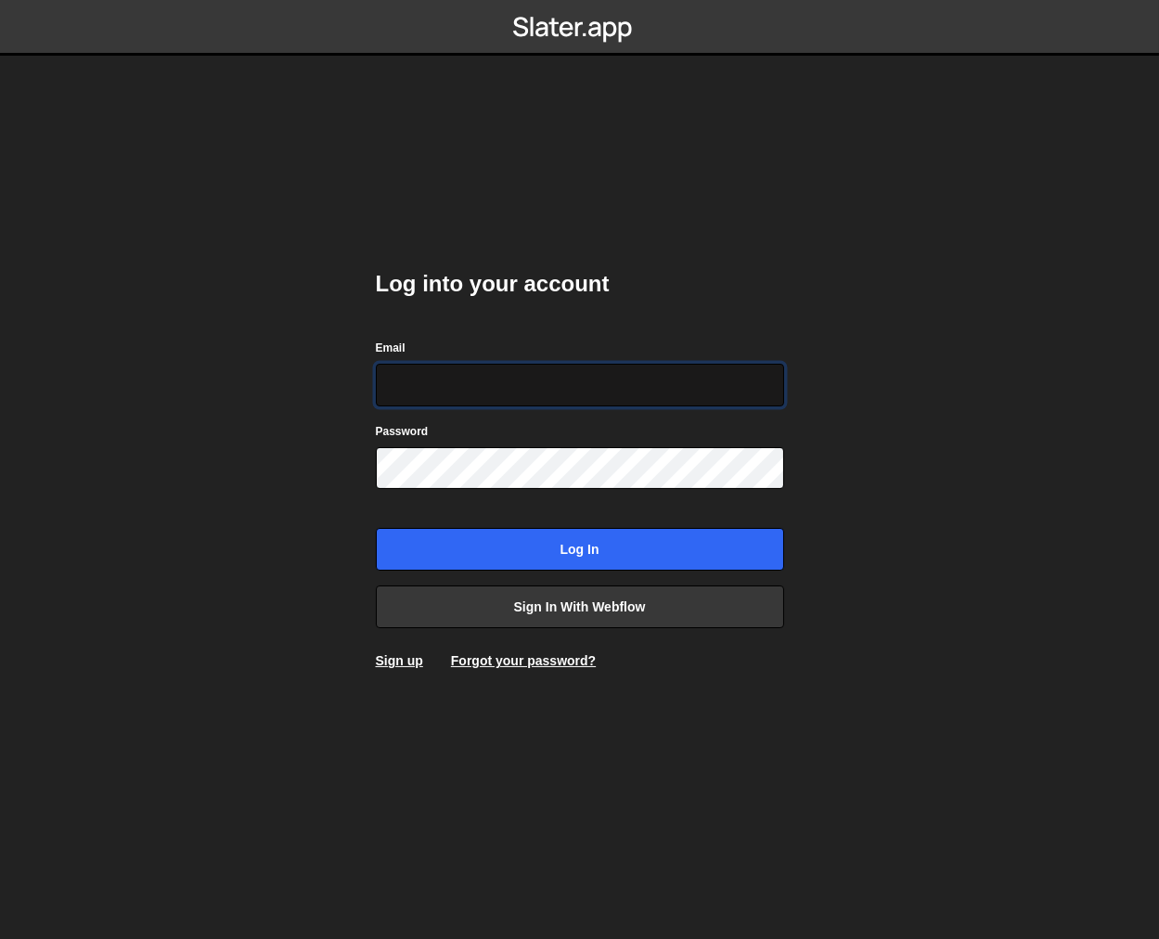
type input "jared@edgarallan.com"
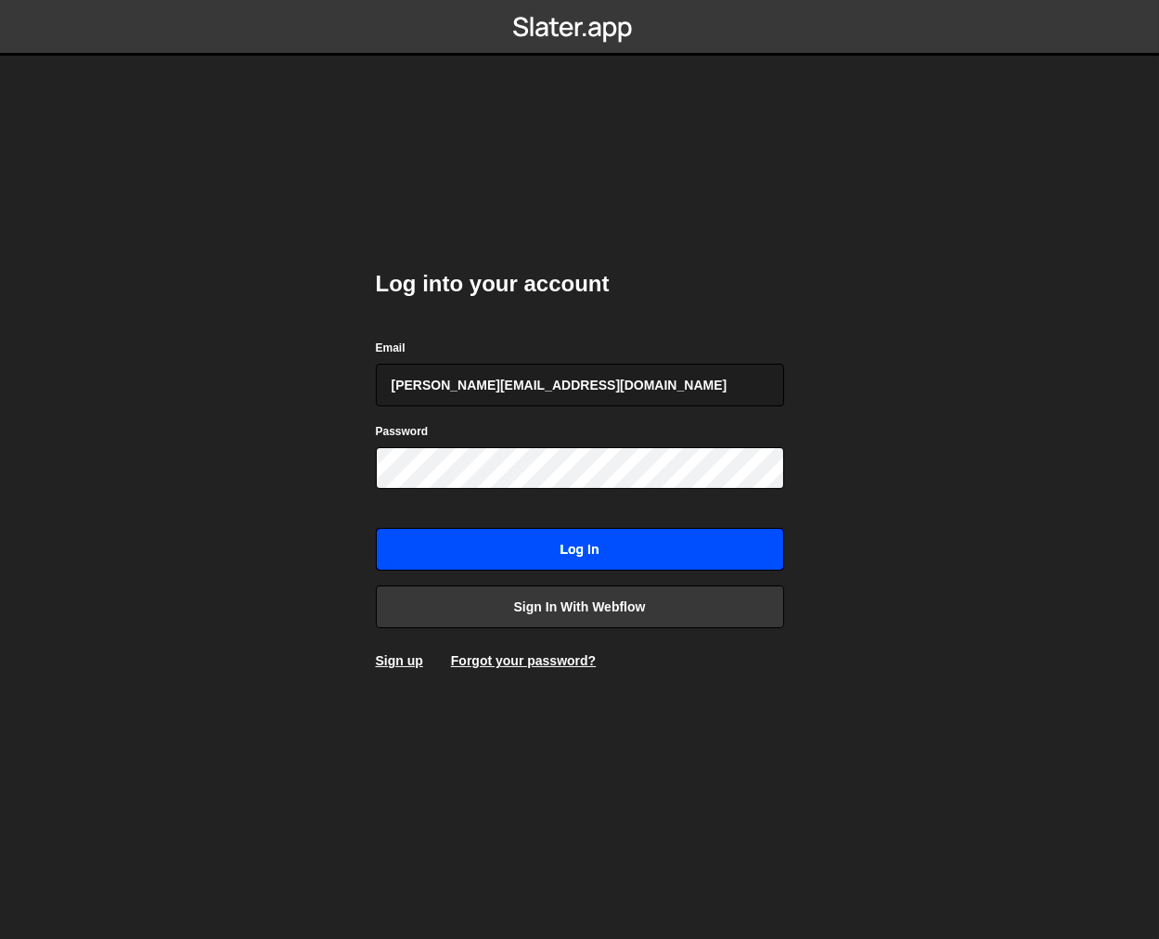
click at [521, 543] on input "Log in" at bounding box center [580, 549] width 408 height 43
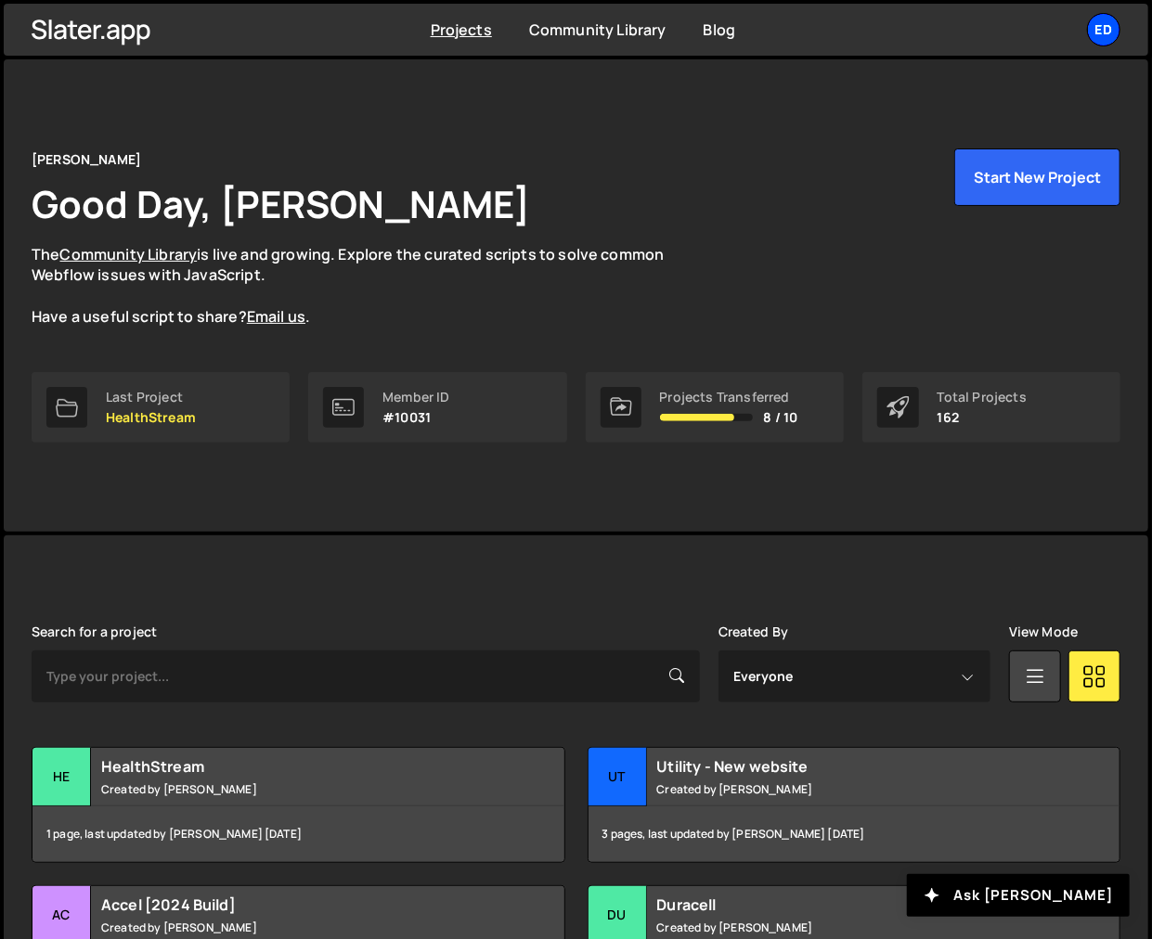
click at [1106, 27] on div "Ed" at bounding box center [1103, 29] width 33 height 33
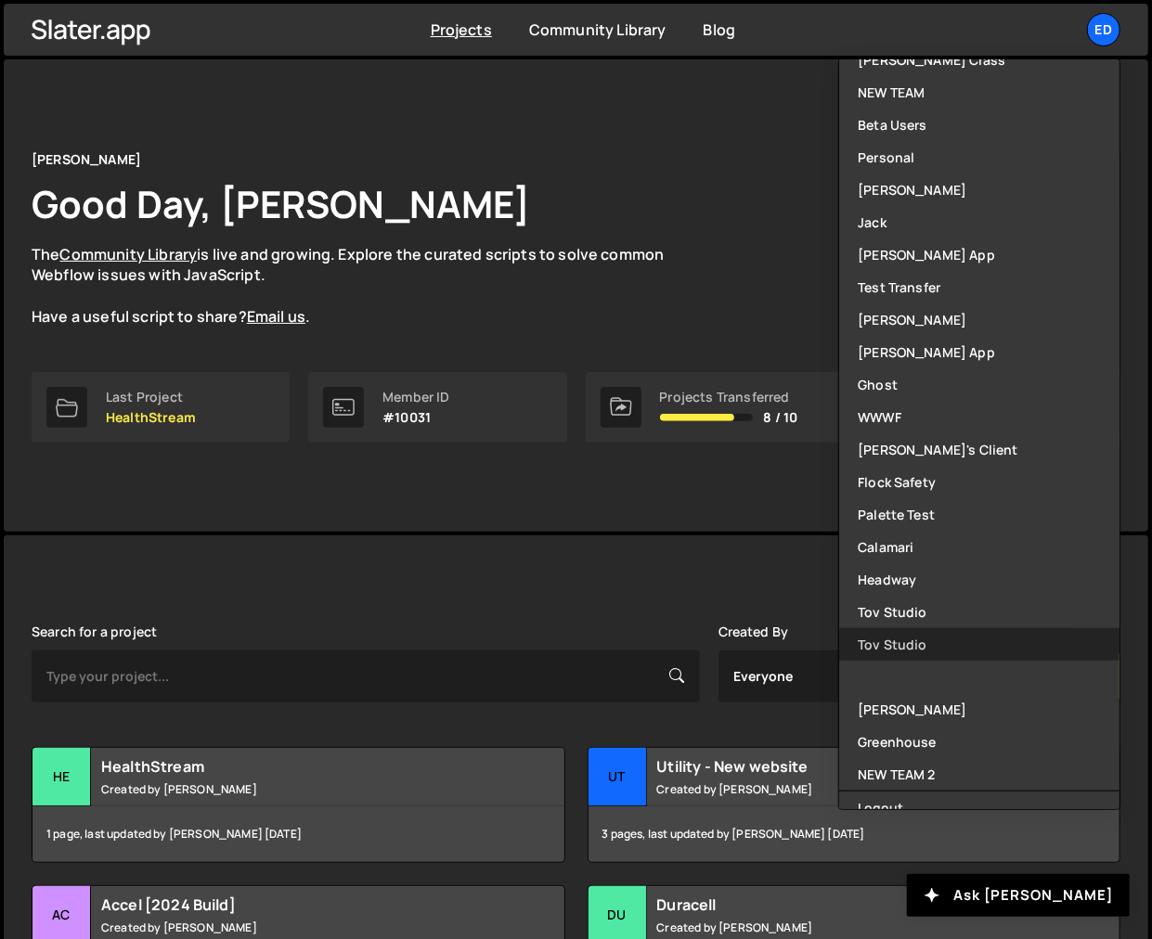
scroll to position [487, 0]
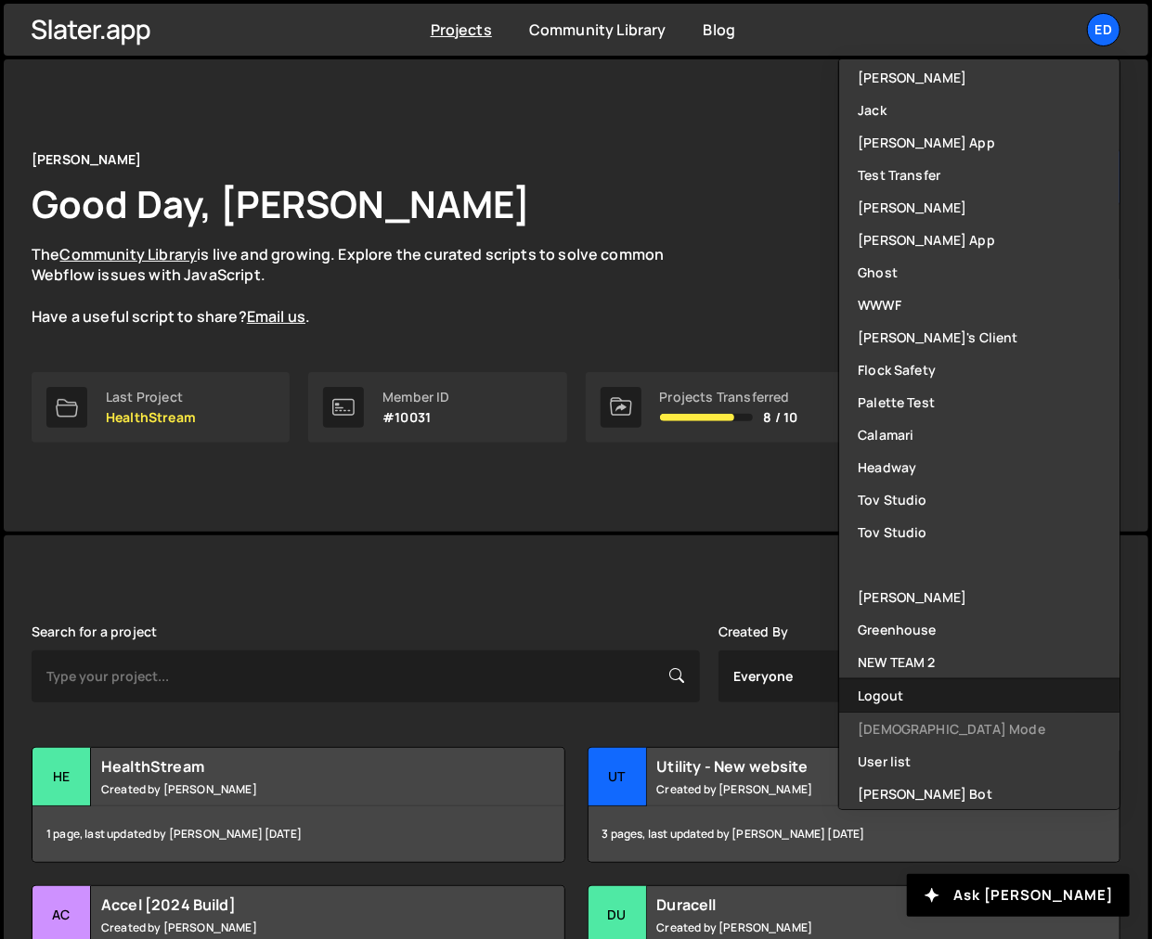
click at [870, 692] on button "Logout" at bounding box center [979, 695] width 280 height 32
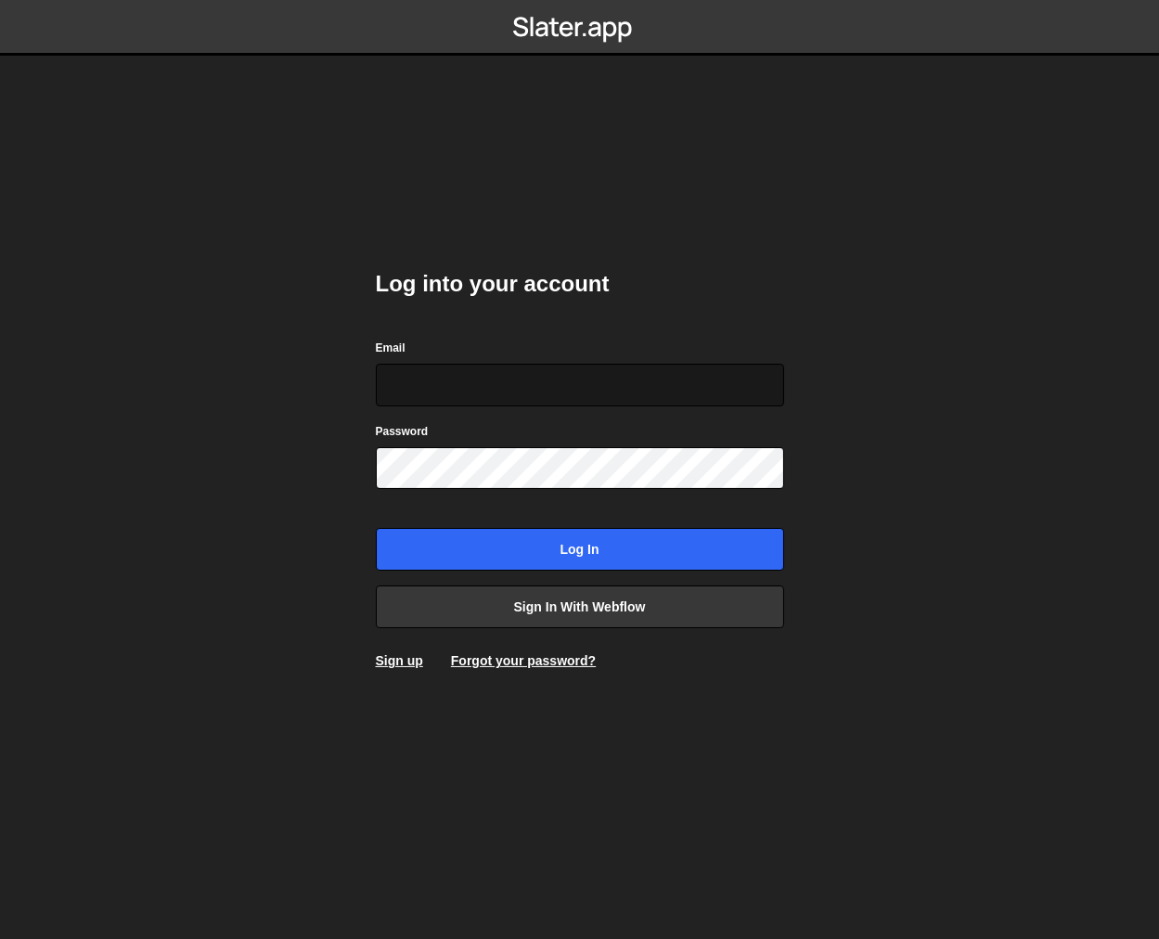
click at [421, 376] on input "Email" at bounding box center [580, 385] width 408 height 43
type input "jfals82@gmail.com"
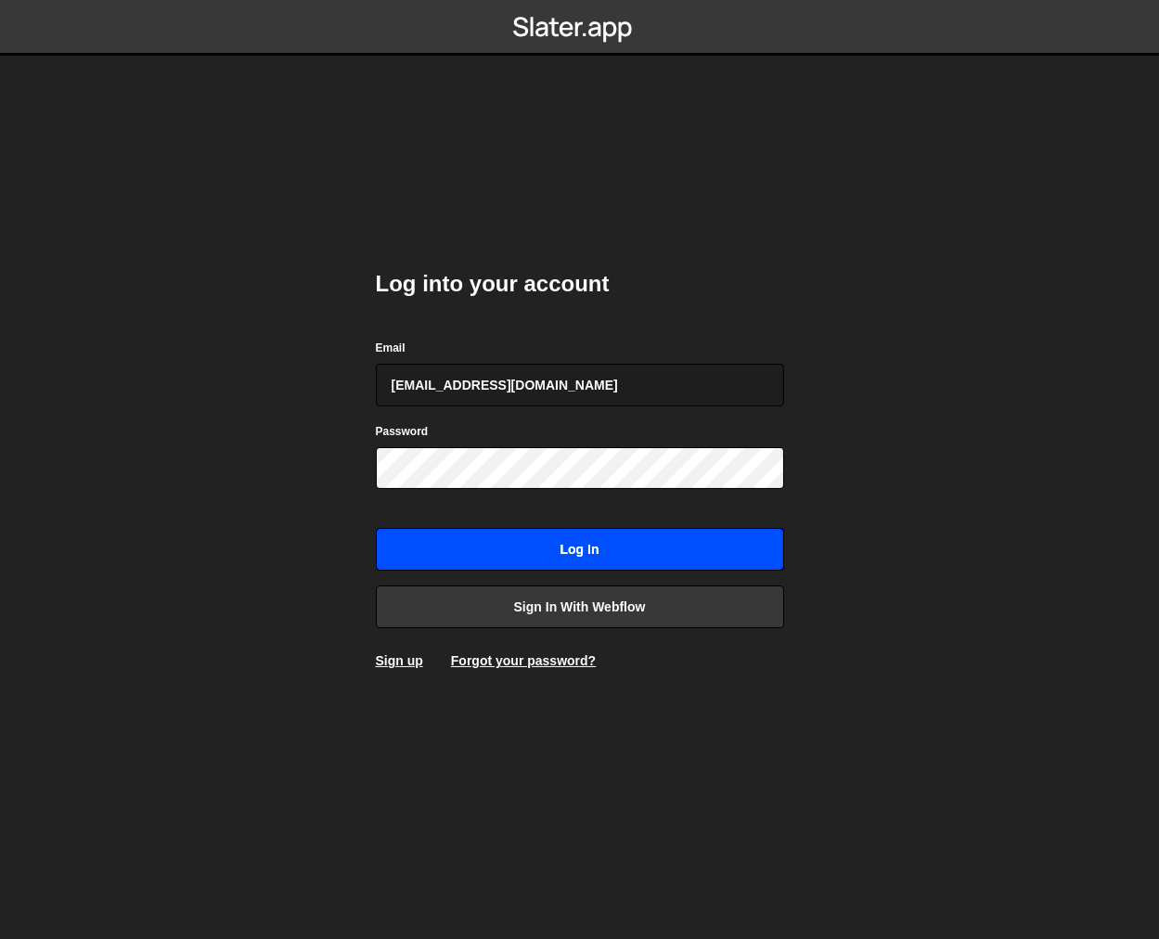
click at [442, 542] on input "Log in" at bounding box center [580, 549] width 408 height 43
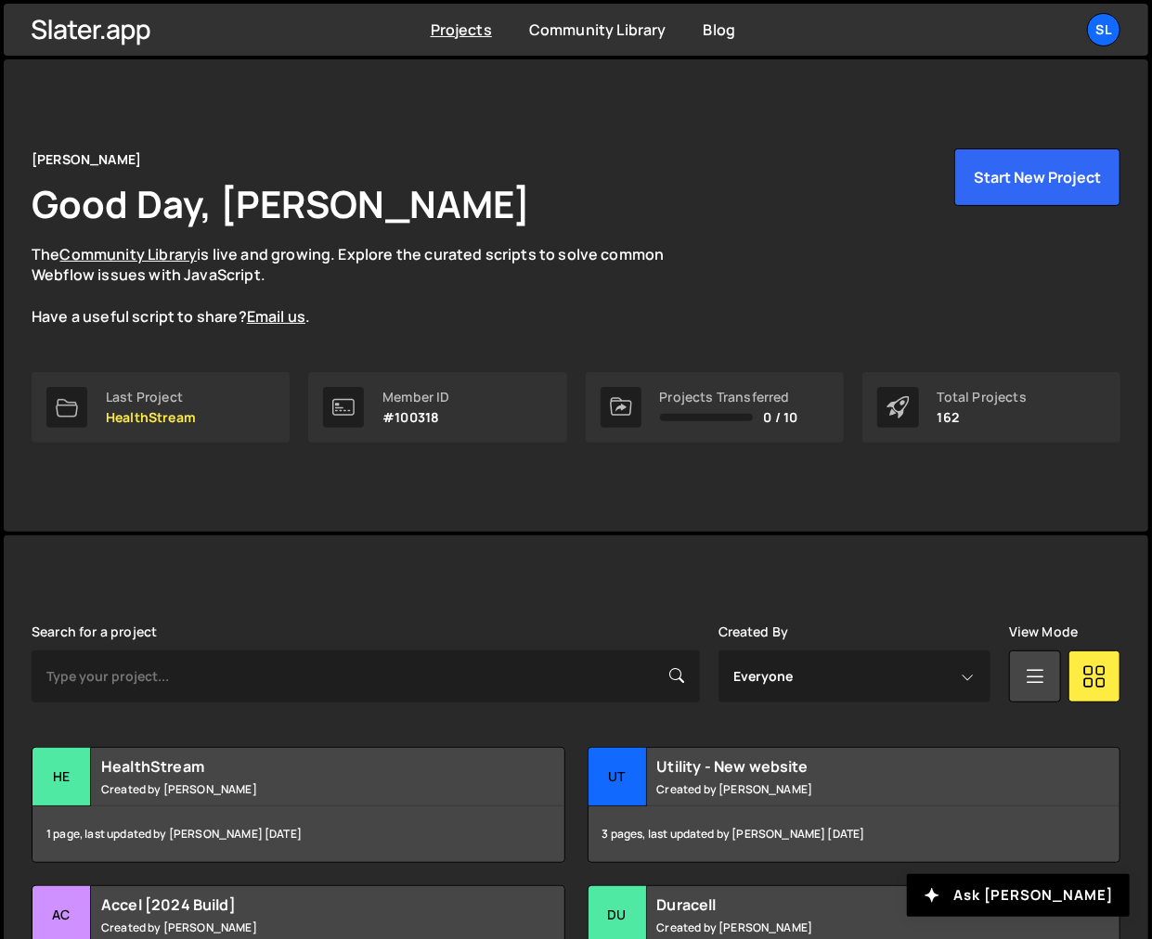
click at [1082, 21] on ul "Sl Your current team is New Server Test Projects Your Teams Invite team member …" at bounding box center [1060, 29] width 121 height 33
click at [1095, 26] on div "Sl" at bounding box center [1103, 29] width 33 height 33
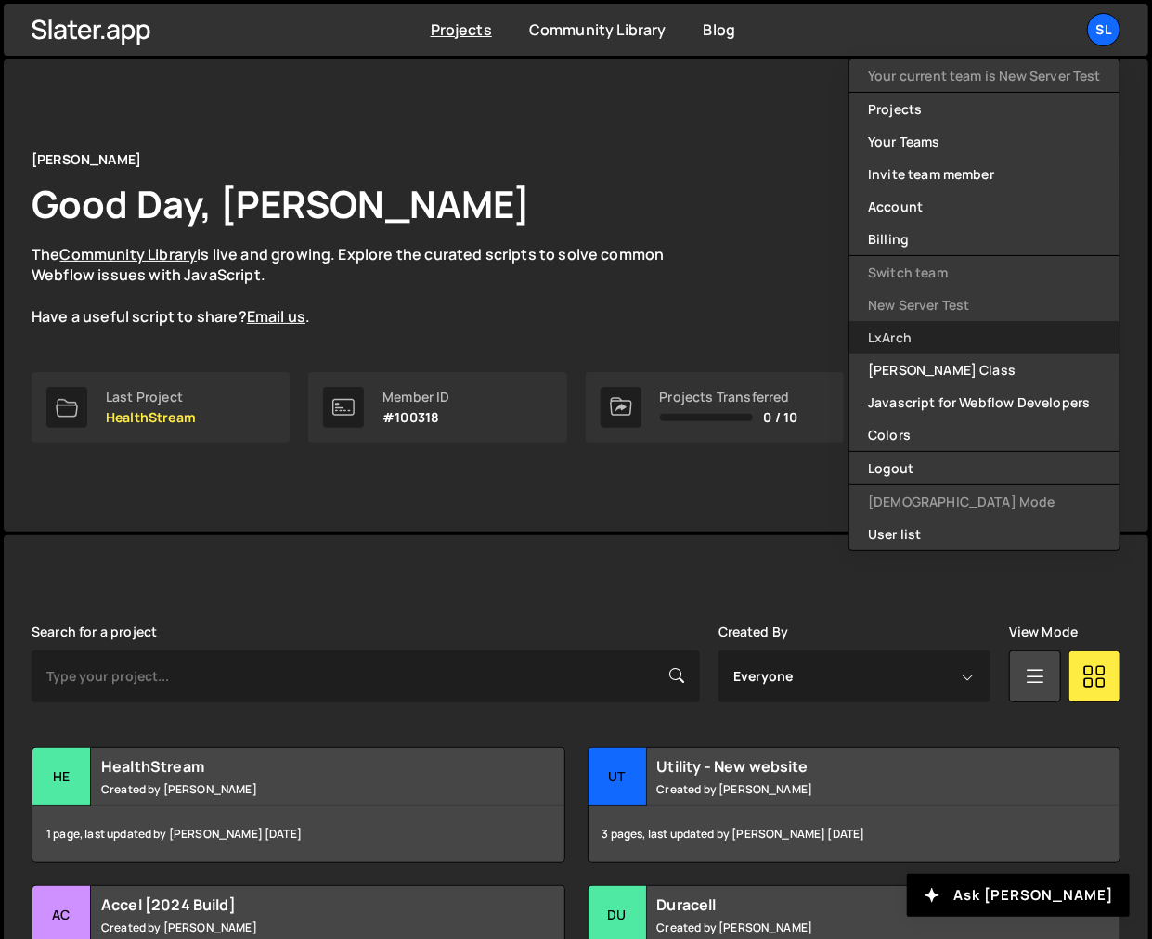
click at [962, 340] on link "LxArch" at bounding box center [984, 337] width 270 height 32
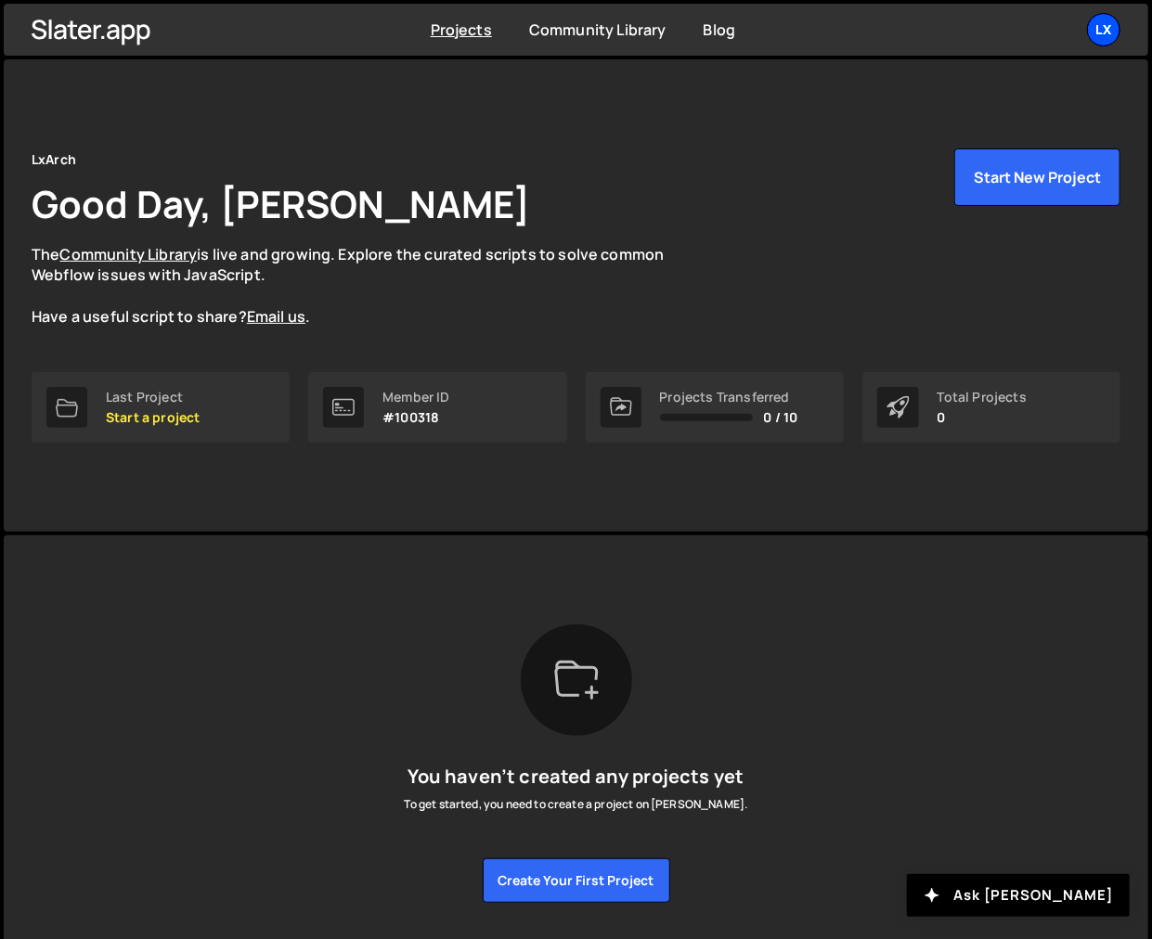
click at [1103, 34] on div "Lx" at bounding box center [1103, 29] width 33 height 33
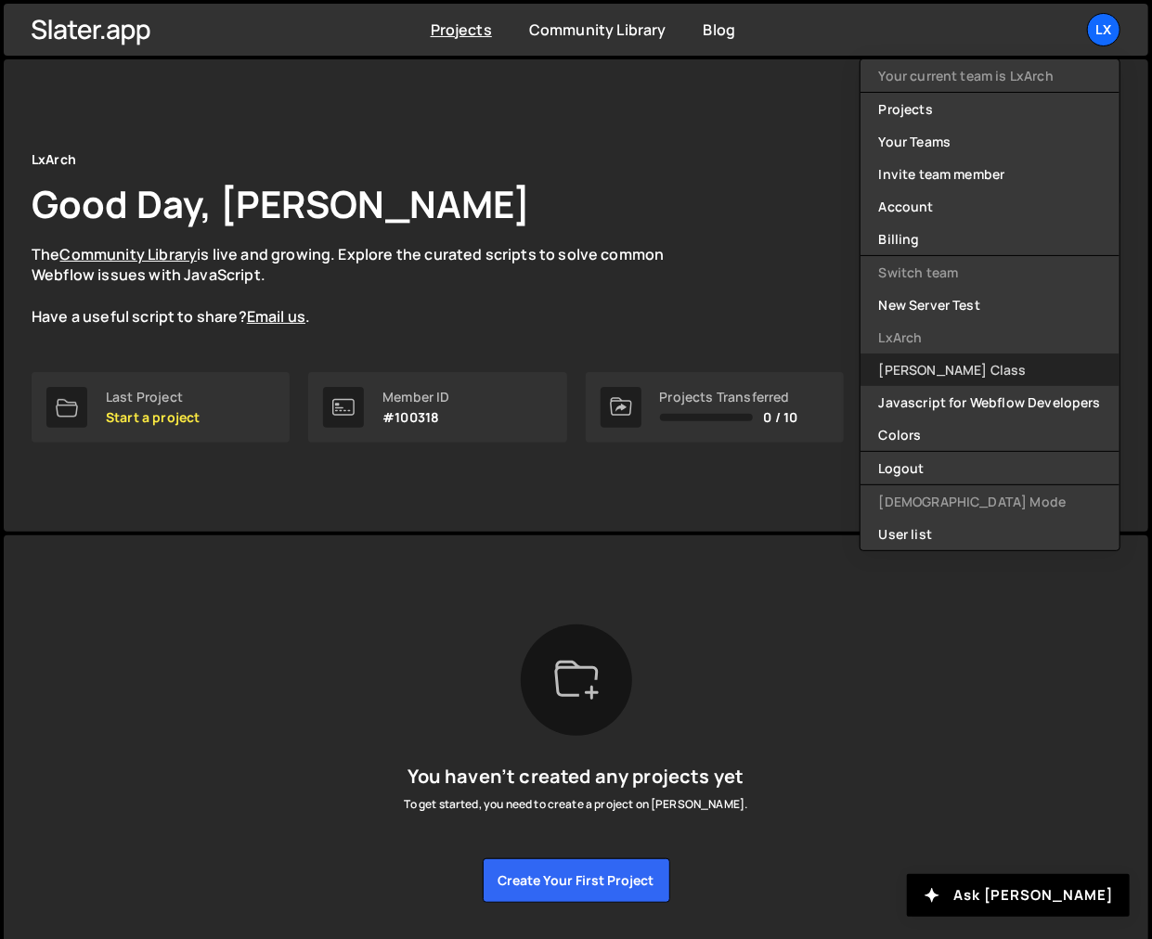
click at [966, 371] on link "[PERSON_NAME] Class" at bounding box center [989, 370] width 259 height 32
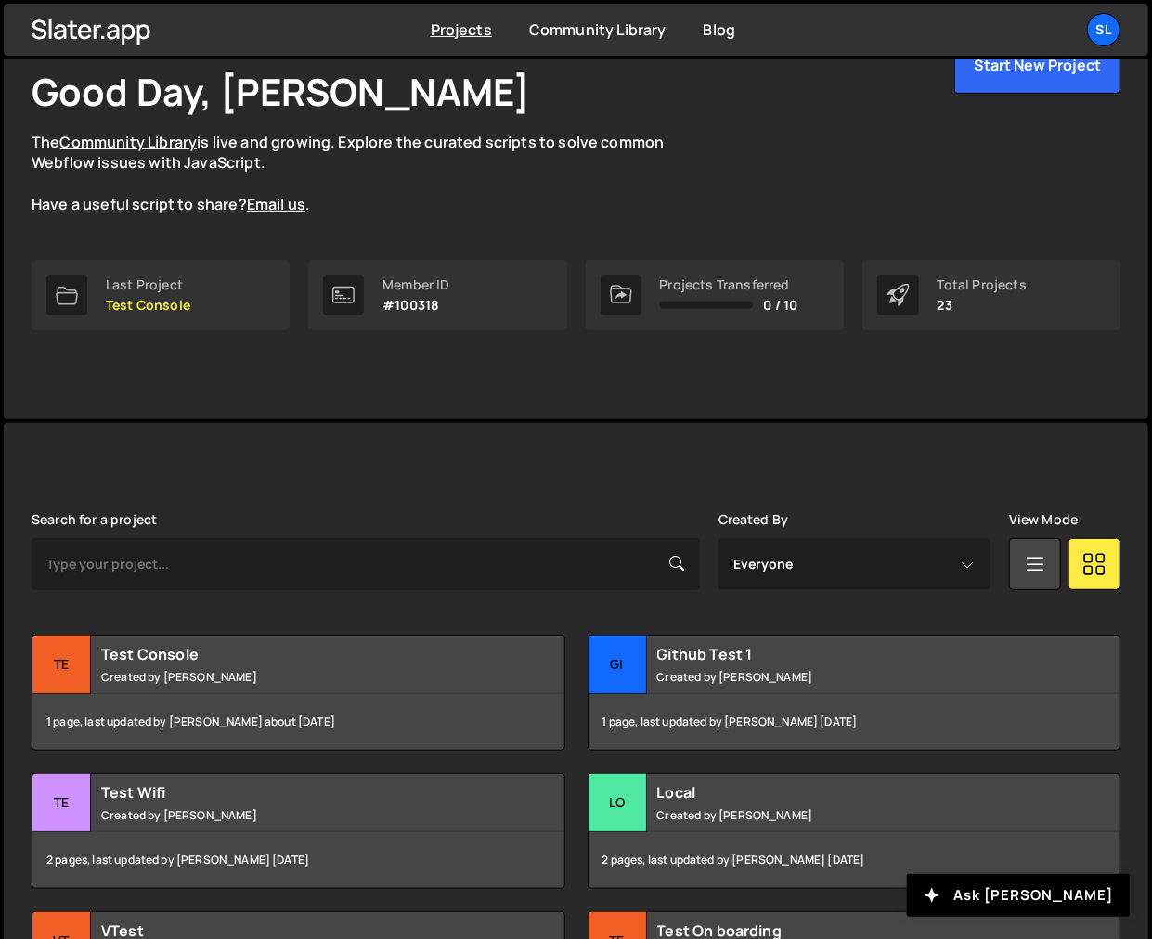
scroll to position [249, 0]
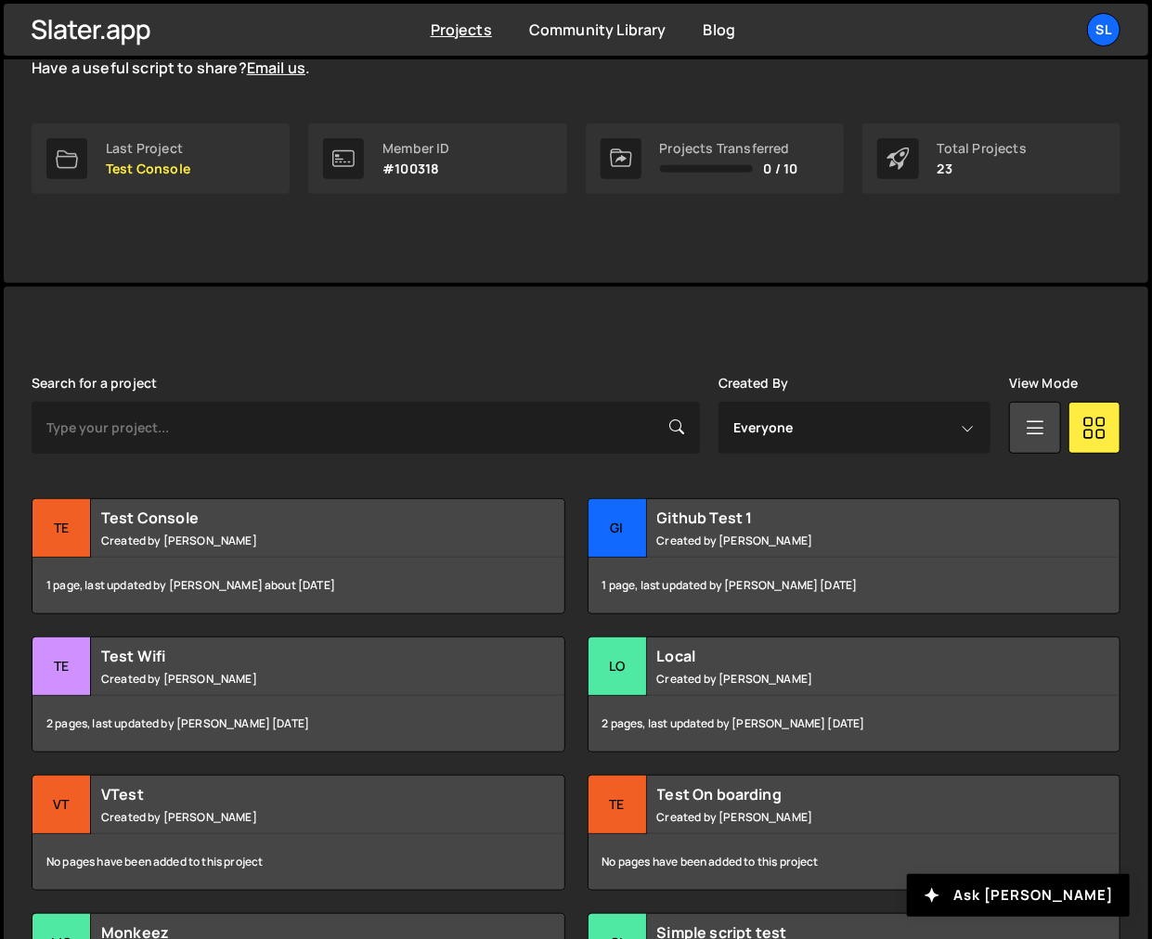
click at [153, 495] on div "Search for a project Created By Everyone Jared Malan Jay Fals Felix Gonzalo Mar…" at bounding box center [576, 869] width 1089 height 986
click at [161, 525] on h2 "Test Console" at bounding box center [304, 518] width 407 height 20
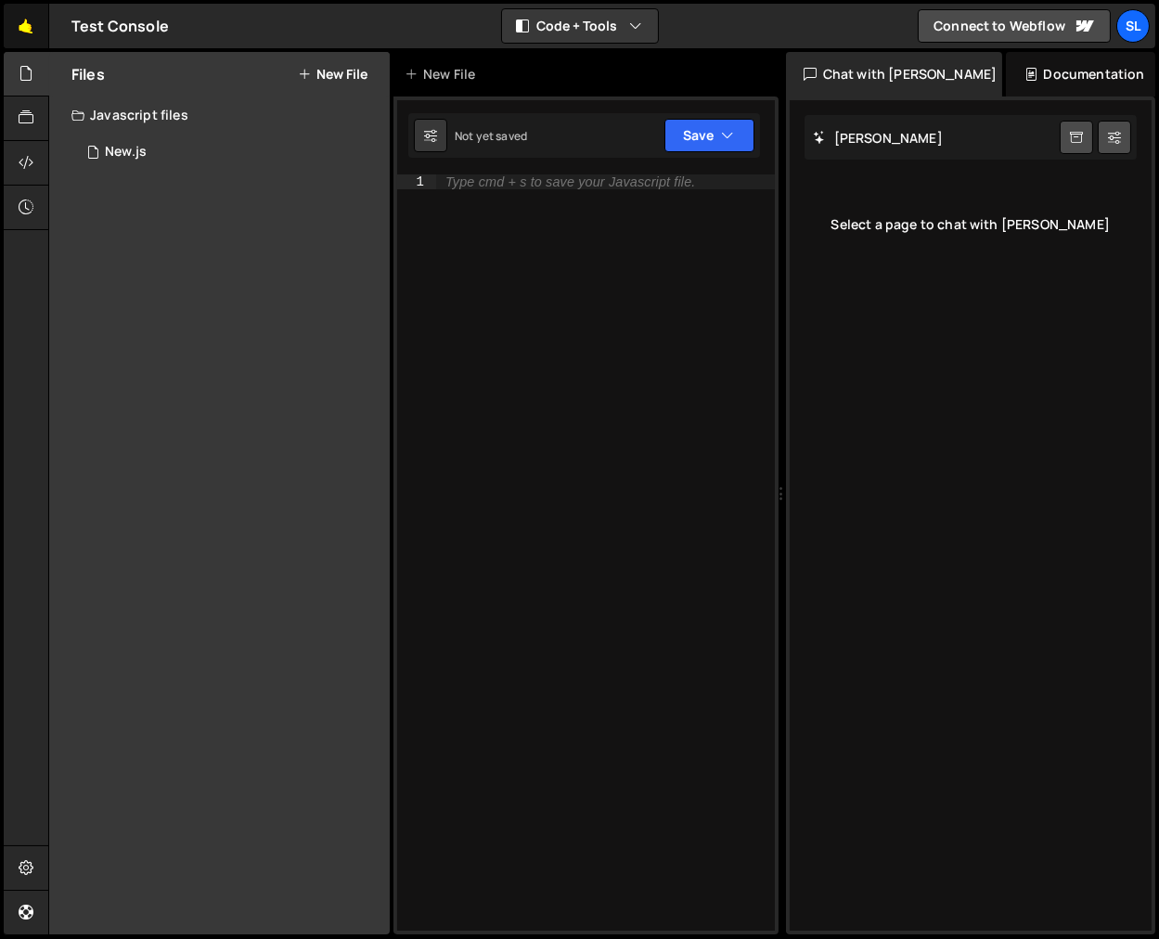
click at [36, 26] on link "🤙" at bounding box center [26, 26] width 45 height 45
click at [28, 206] on icon at bounding box center [26, 207] width 15 height 20
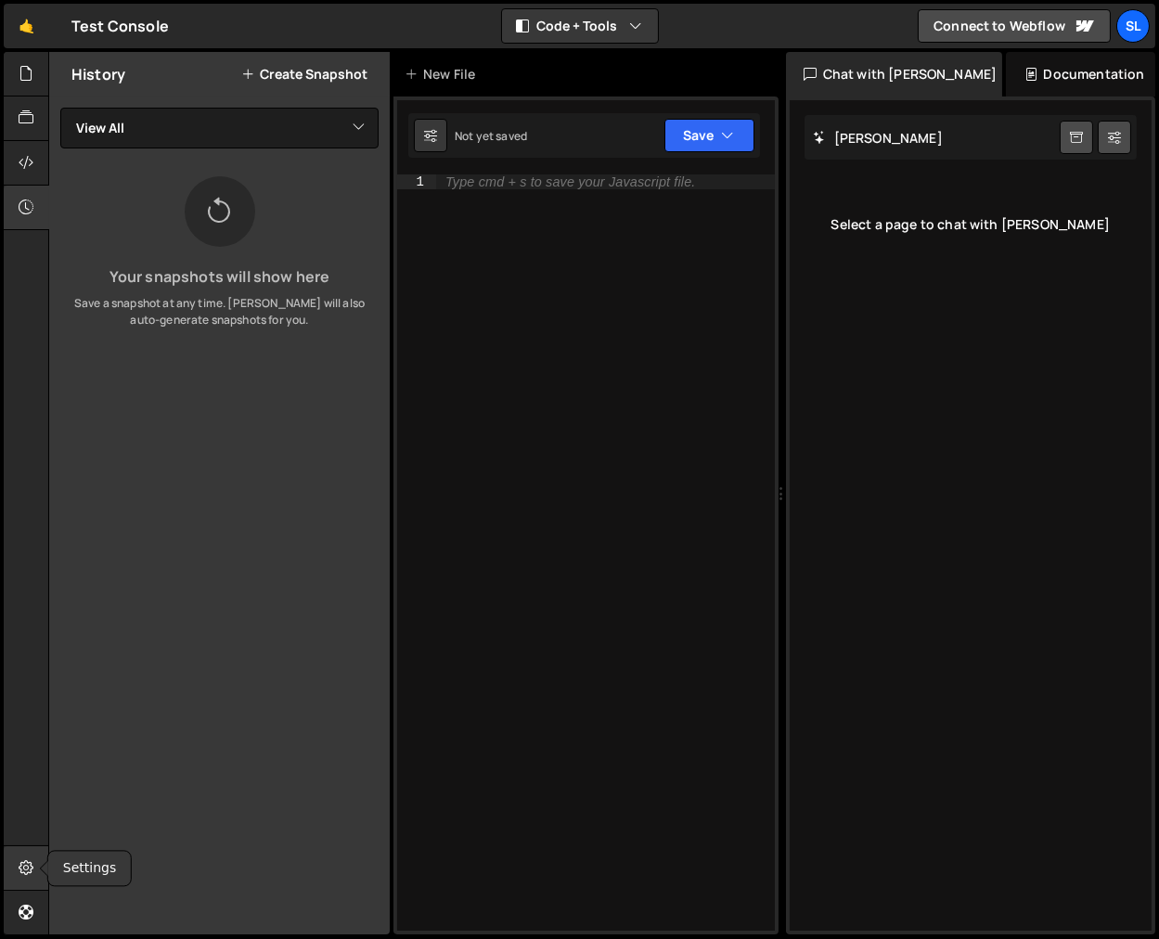
click at [24, 861] on icon at bounding box center [26, 868] width 15 height 20
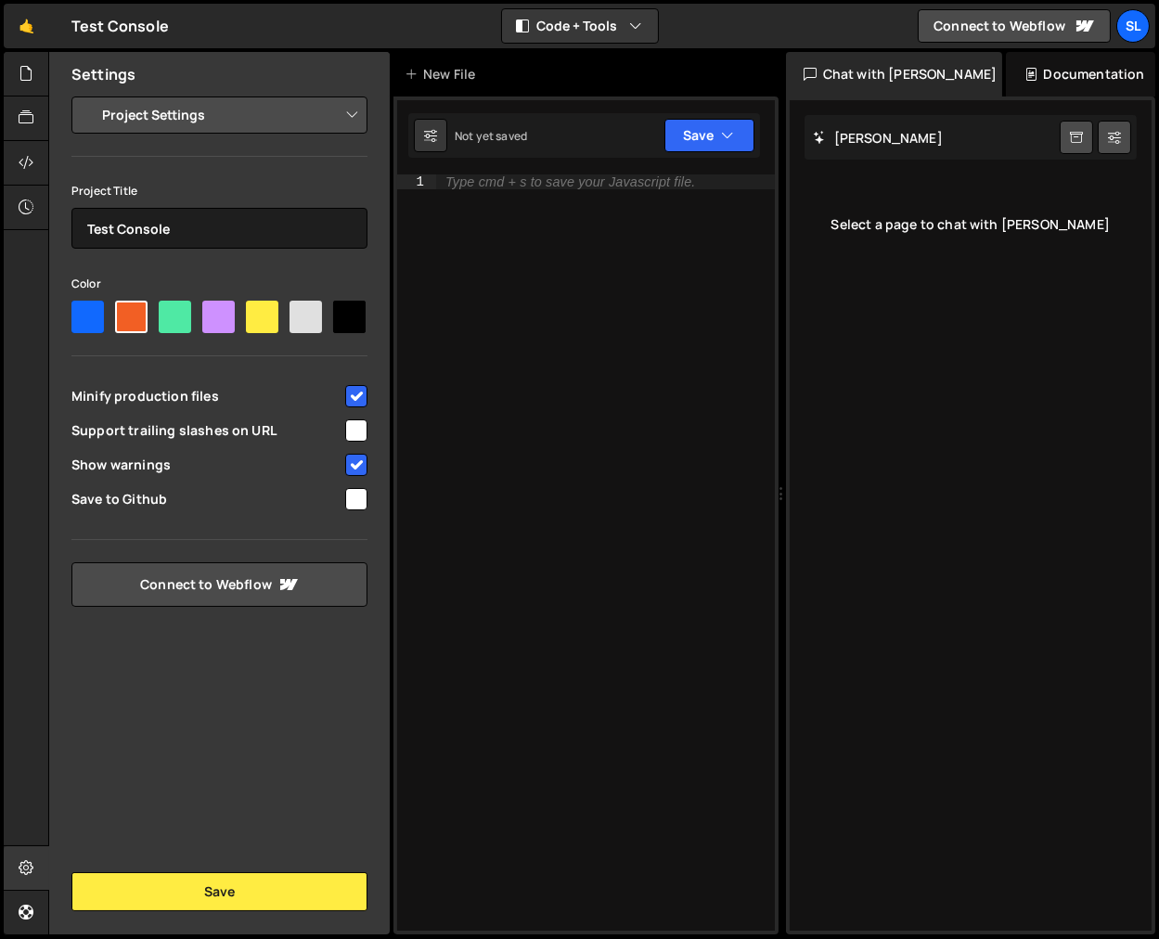
click at [154, 499] on span "Save to Github" at bounding box center [206, 499] width 271 height 19
checkbox input "true"
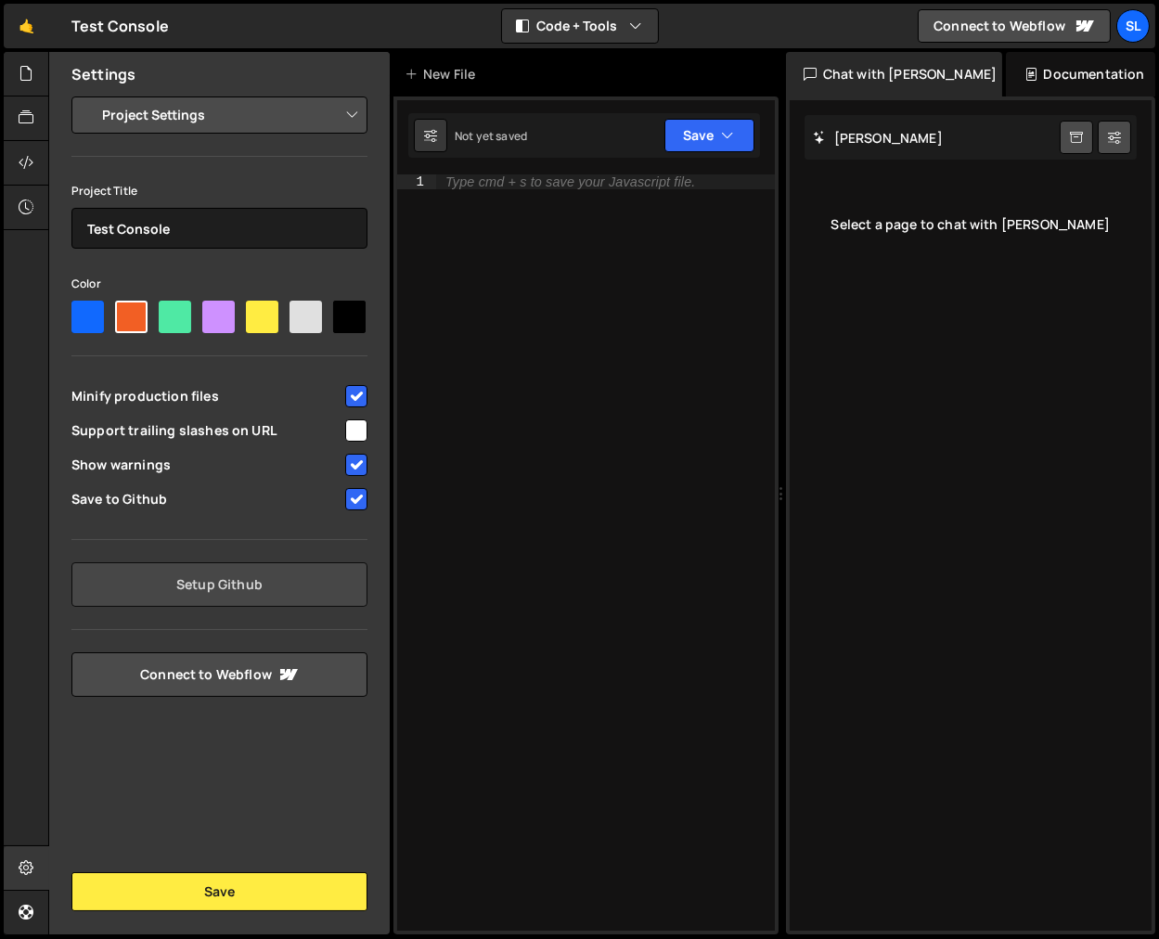
click at [177, 587] on link "Setup Github" at bounding box center [219, 584] width 296 height 45
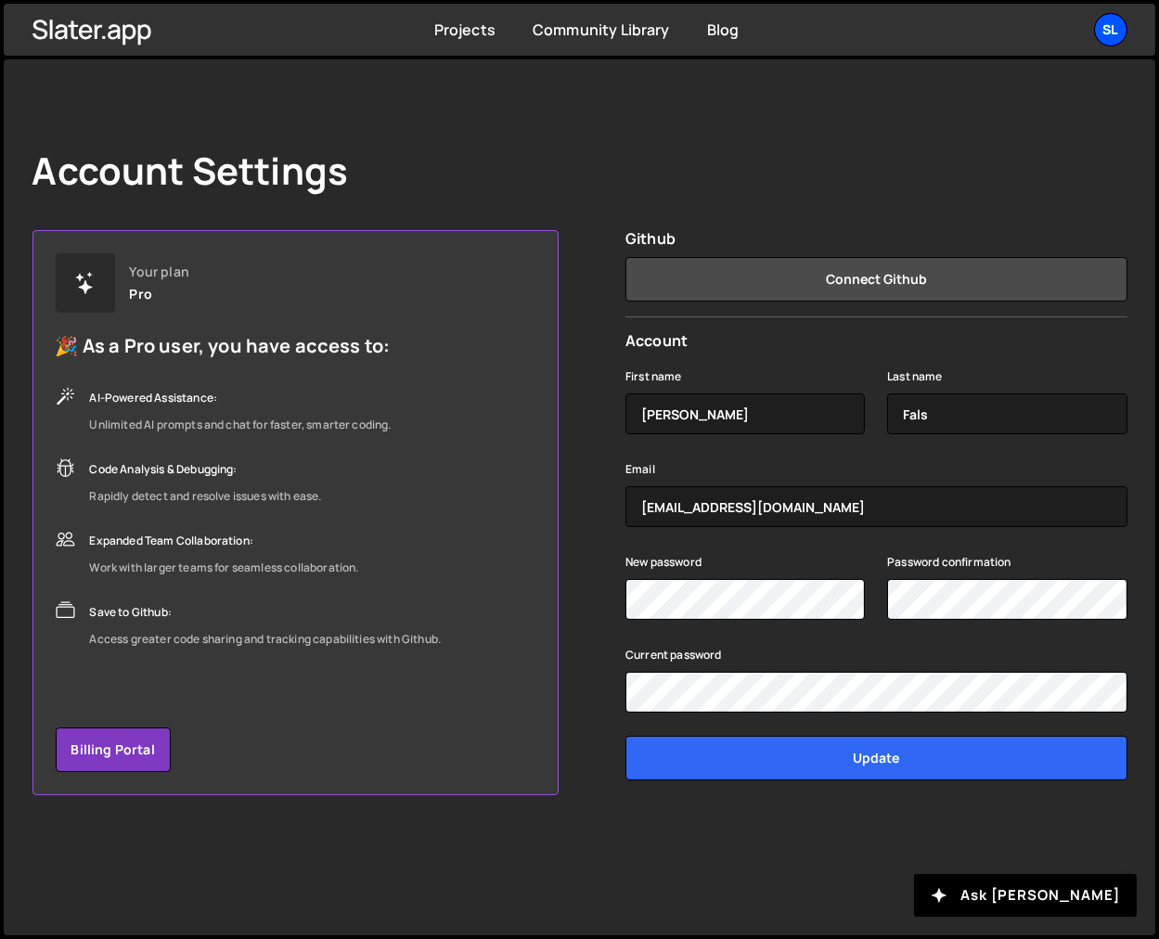
click at [1115, 28] on div "Sl" at bounding box center [1110, 29] width 33 height 33
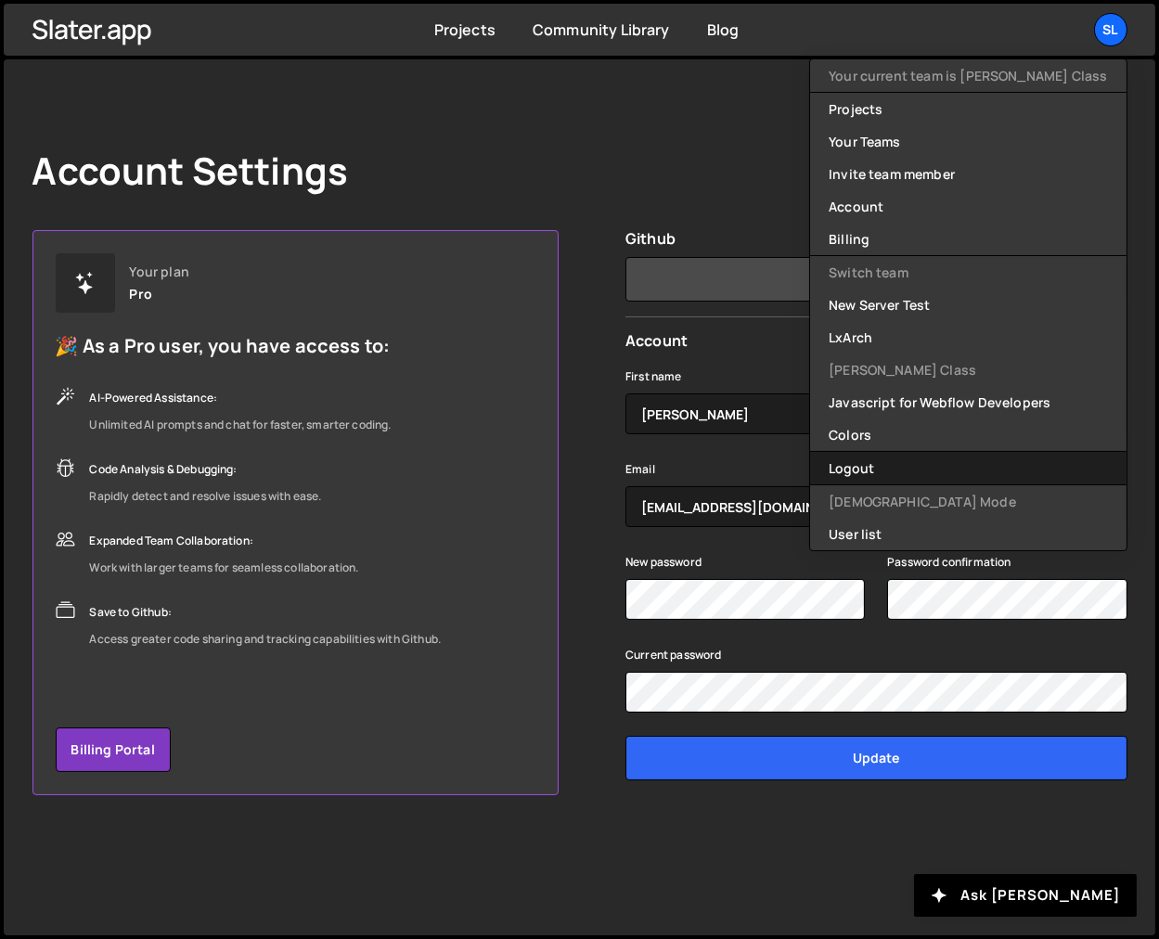
click at [927, 470] on button "Logout" at bounding box center [968, 468] width 316 height 32
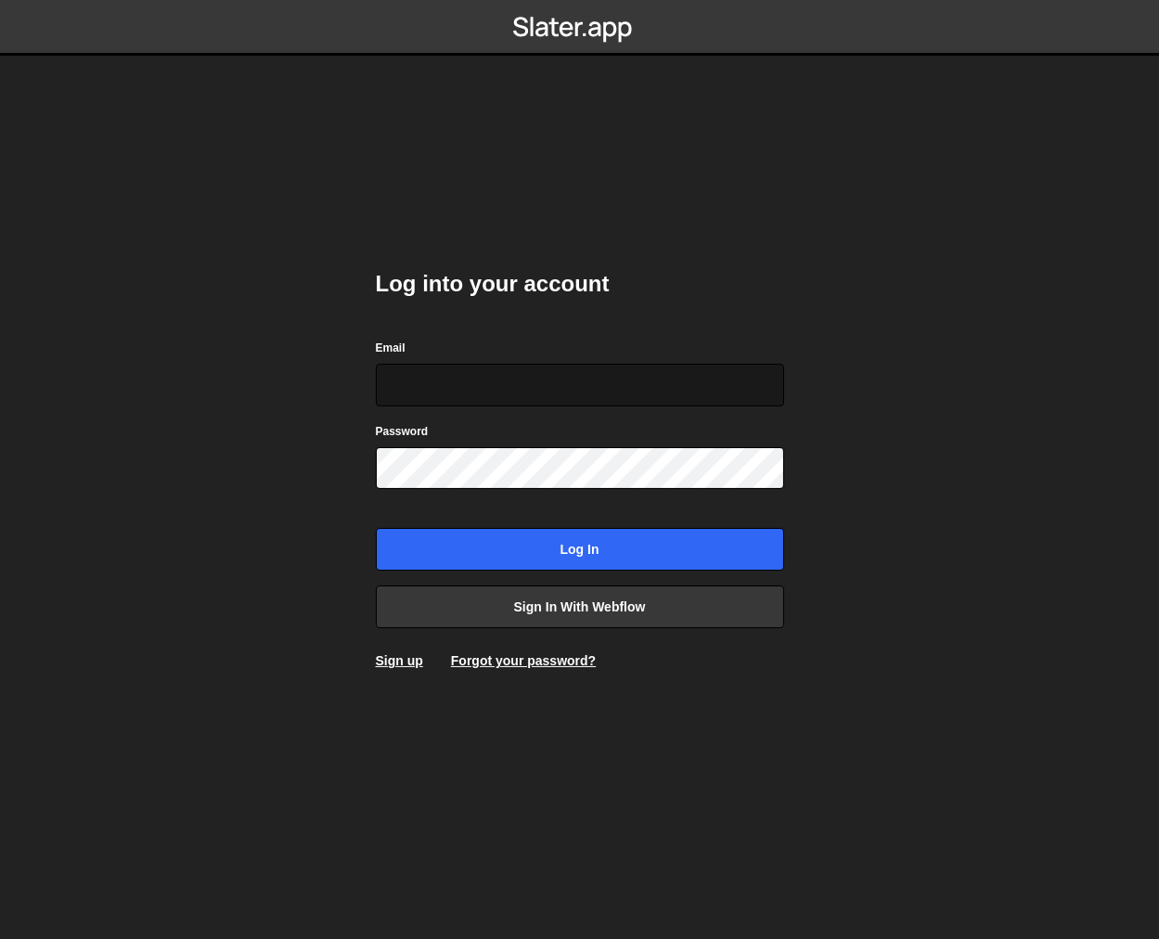
click at [665, 368] on input "Email" at bounding box center [580, 385] width 408 height 43
click at [665, 378] on input "Email" at bounding box center [580, 385] width 408 height 43
type input "[PERSON_NAME][EMAIL_ADDRESS][DOMAIN_NAME]"
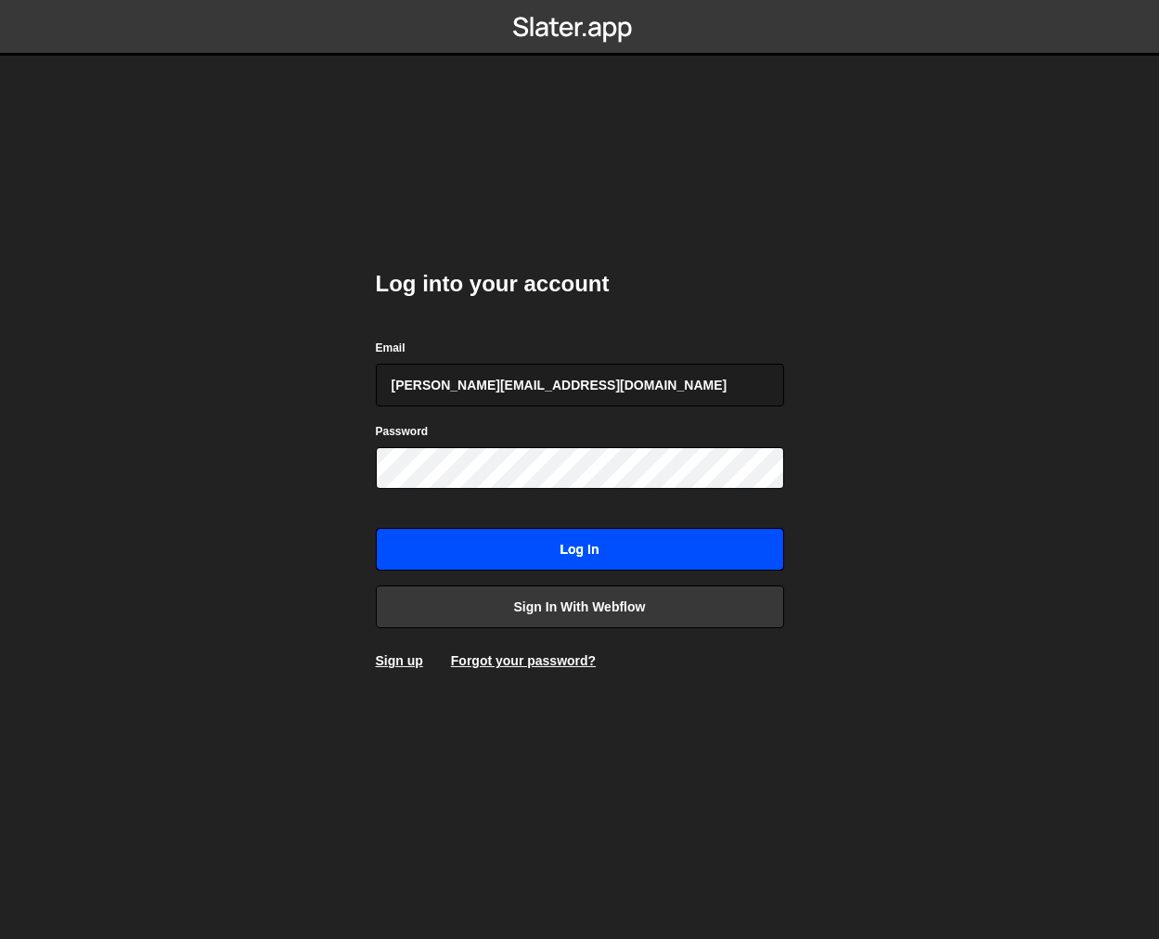
click at [610, 544] on input "Log in" at bounding box center [580, 549] width 408 height 43
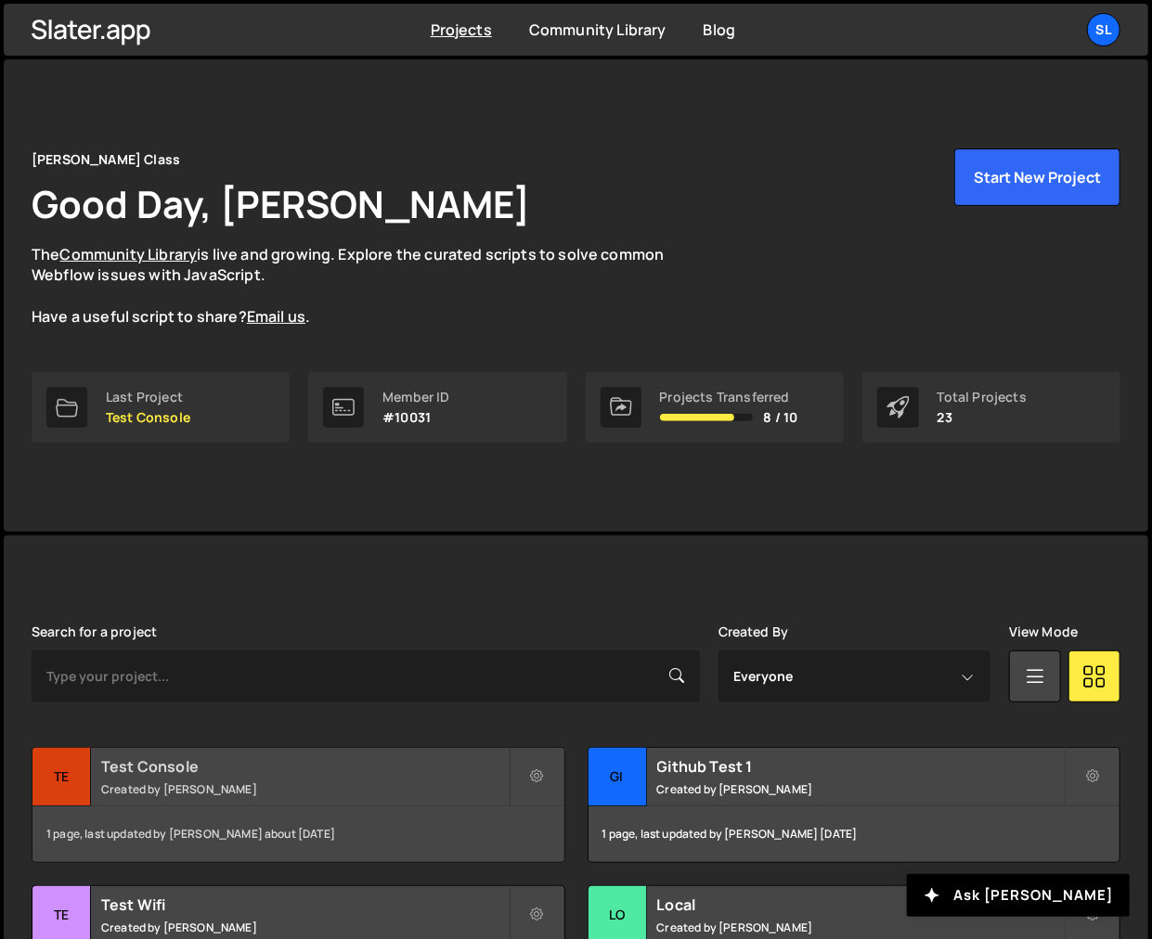
click at [402, 786] on small "Created by Jared Malan" at bounding box center [304, 789] width 407 height 16
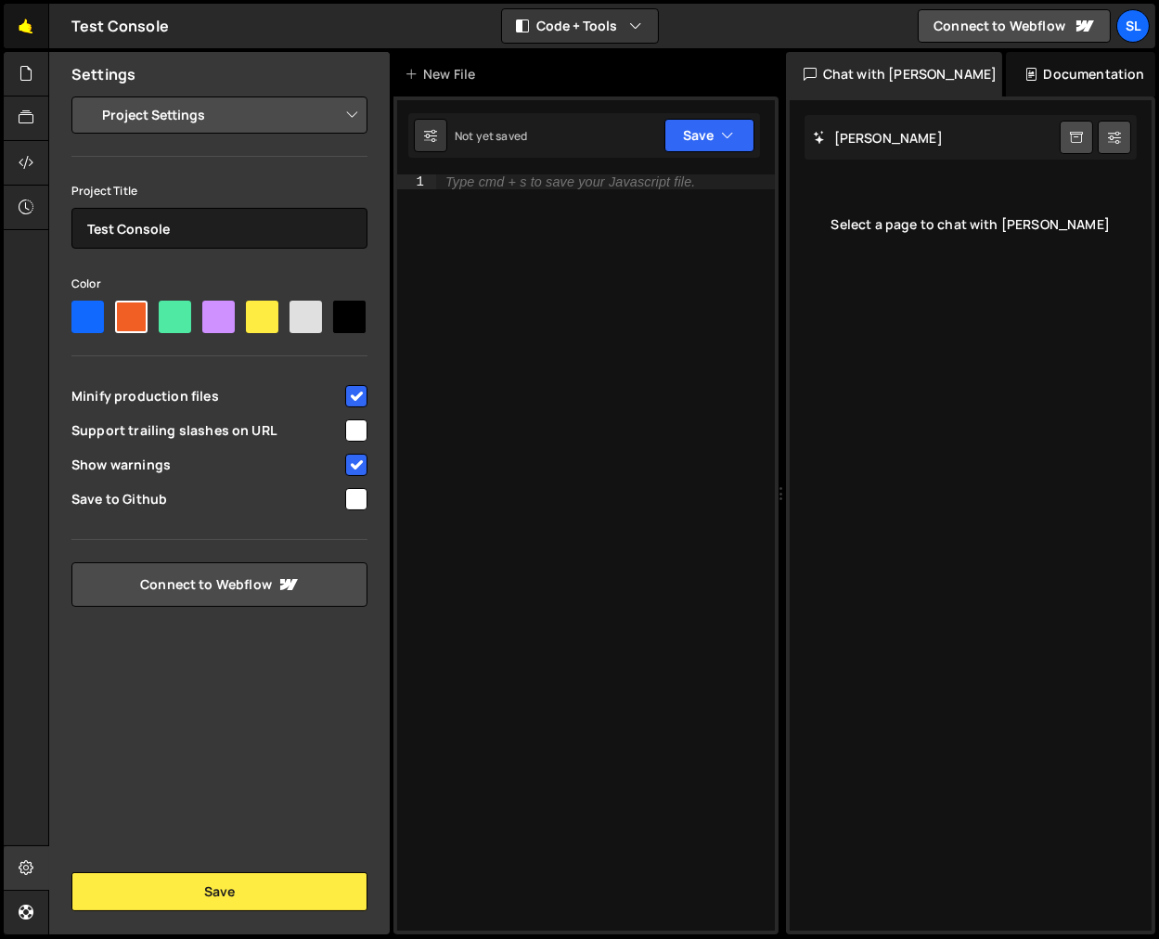
click at [28, 33] on link "🤙" at bounding box center [26, 26] width 45 height 45
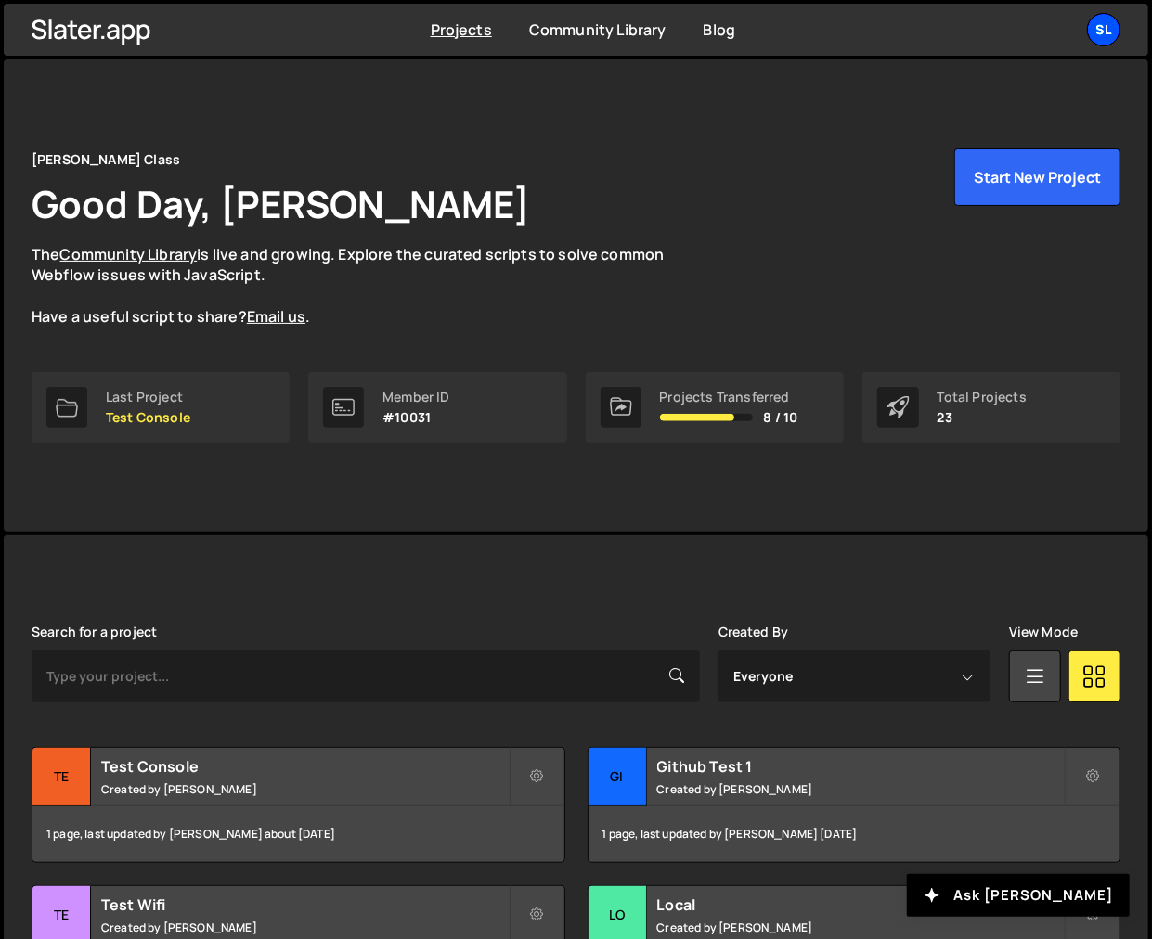
click at [1096, 27] on div "Sl" at bounding box center [1103, 29] width 33 height 33
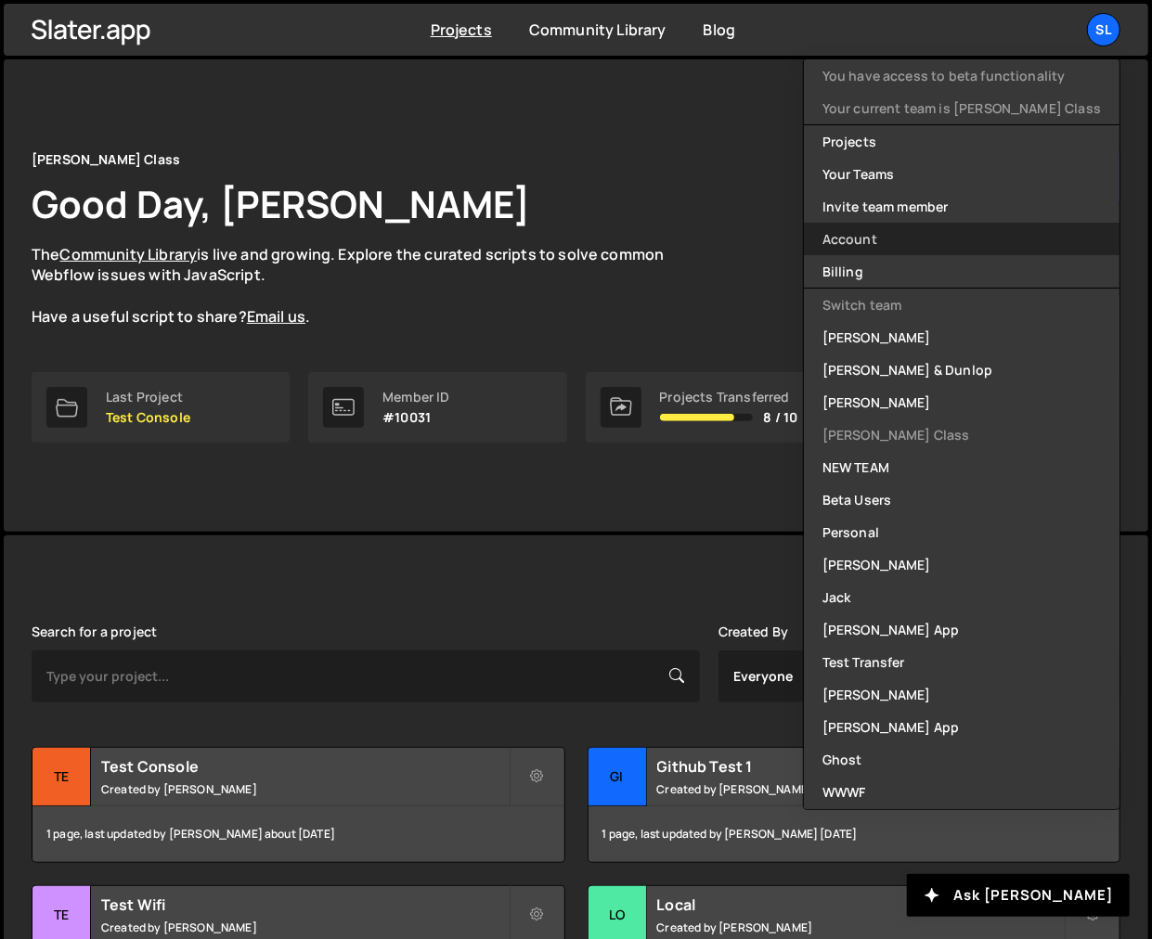
click at [889, 237] on link "Account" at bounding box center [962, 239] width 316 height 32
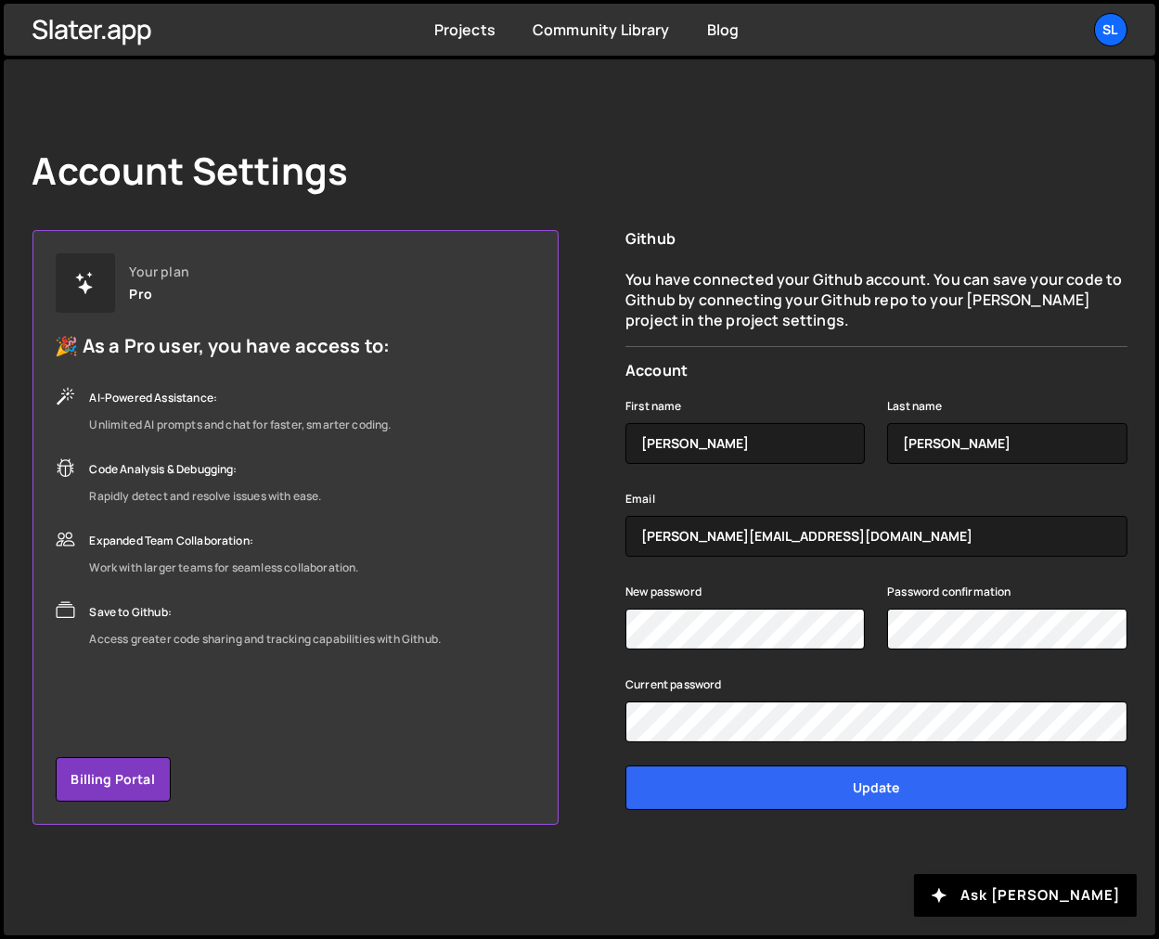
click at [677, 331] on div "Github You have connected your Github account. You can save your code to Github…" at bounding box center [877, 527] width 502 height 595
drag, startPoint x: 675, startPoint y: 299, endPoint x: 797, endPoint y: 314, distance: 123.4
click at [797, 307] on p "You have connected your Github account. You can save your code to Github by con…" at bounding box center [877, 300] width 502 height 62
click at [797, 314] on p "You have connected your Github account. You can save your code to Github by con…" at bounding box center [877, 300] width 502 height 62
